Goal: Find specific page/section: Find specific page/section

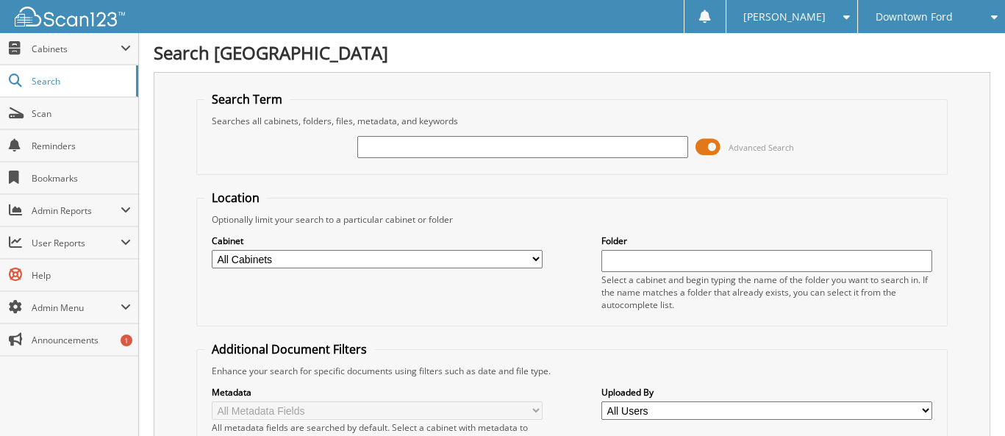
type input "7"
type input "69990"
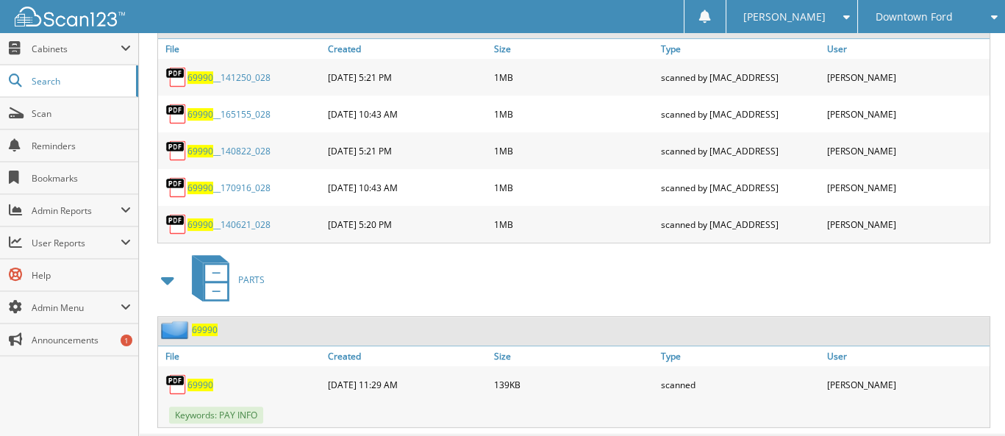
scroll to position [1298, 0]
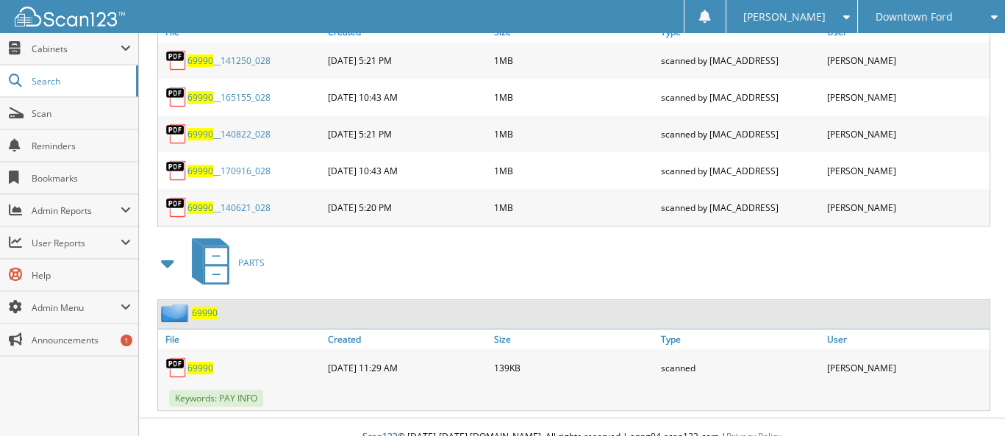
click at [201, 362] on span "69990" at bounding box center [200, 368] width 26 height 12
click at [54, 81] on span "Search" at bounding box center [80, 81] width 97 height 12
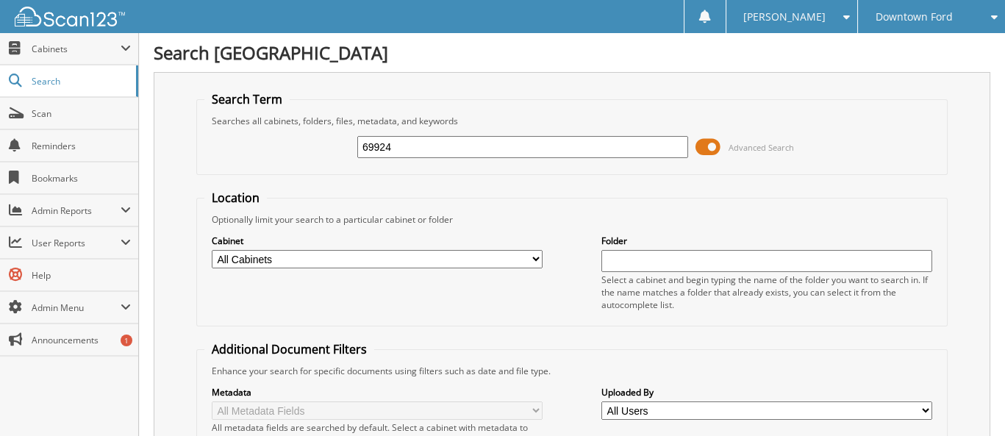
type input "69924"
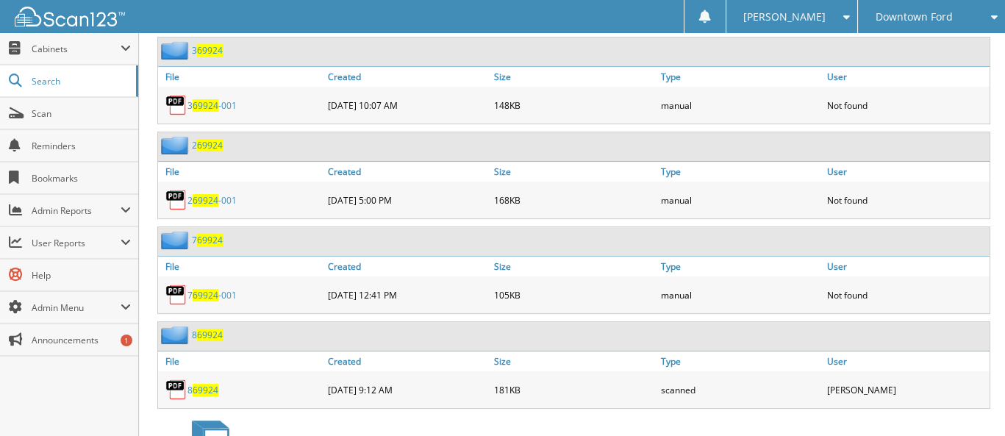
scroll to position [1029, 0]
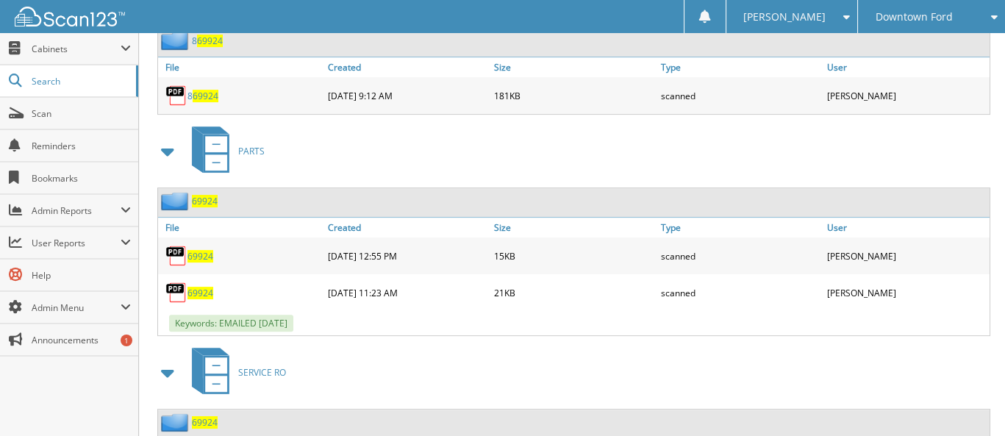
click at [205, 287] on span "69924" at bounding box center [200, 293] width 26 height 12
